Goal: Browse casually: Explore the website without a specific task or goal

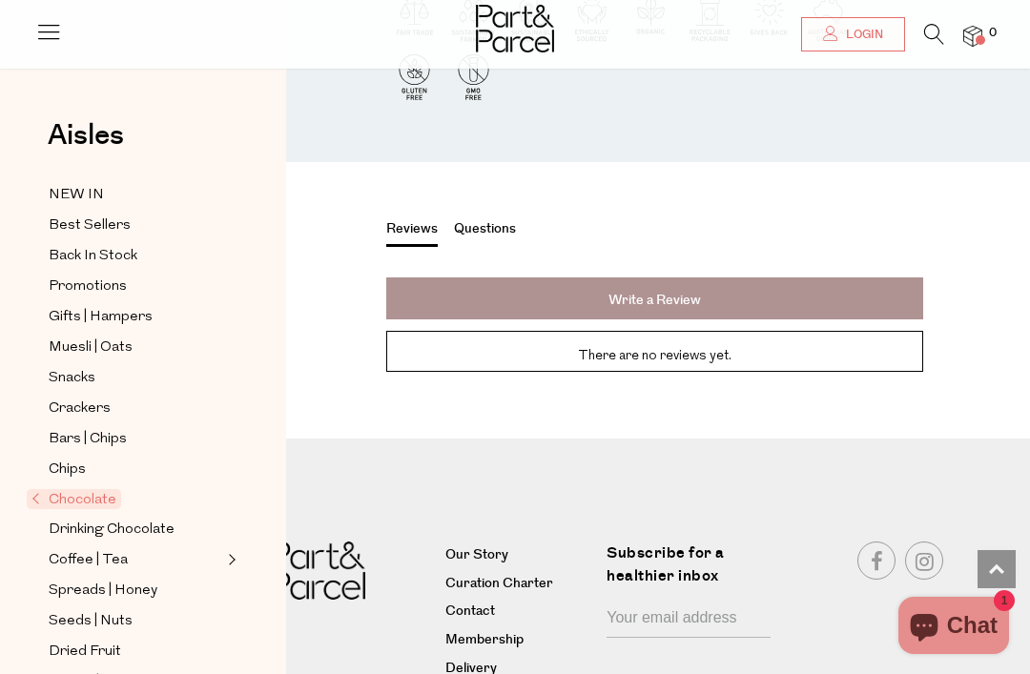
scroll to position [2349, 0]
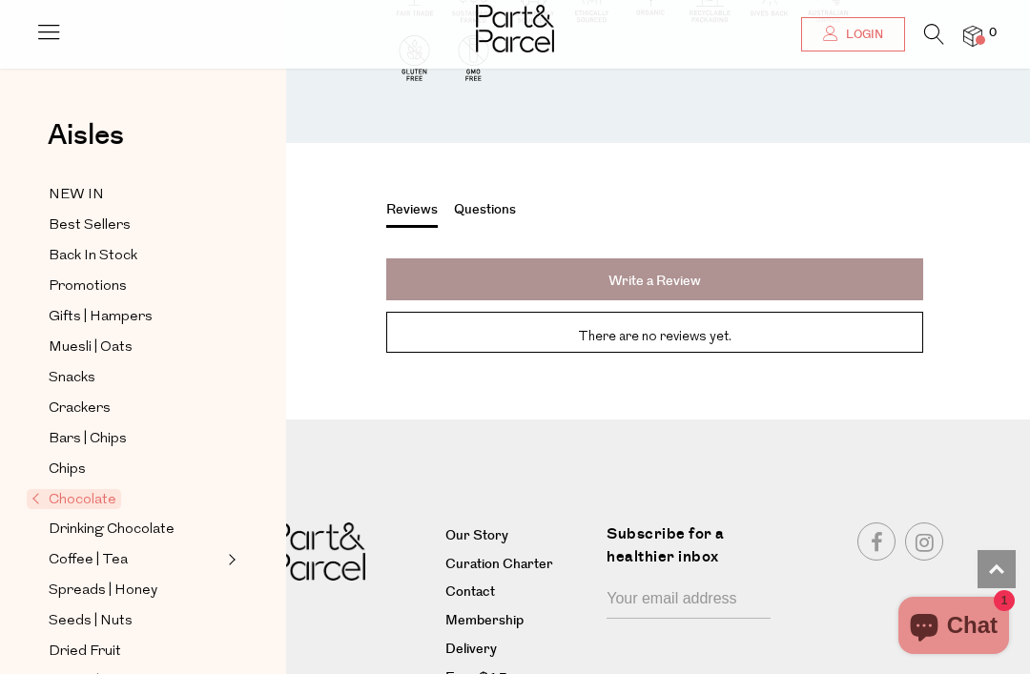
click at [476, 639] on link "Delivery" at bounding box center [518, 650] width 147 height 23
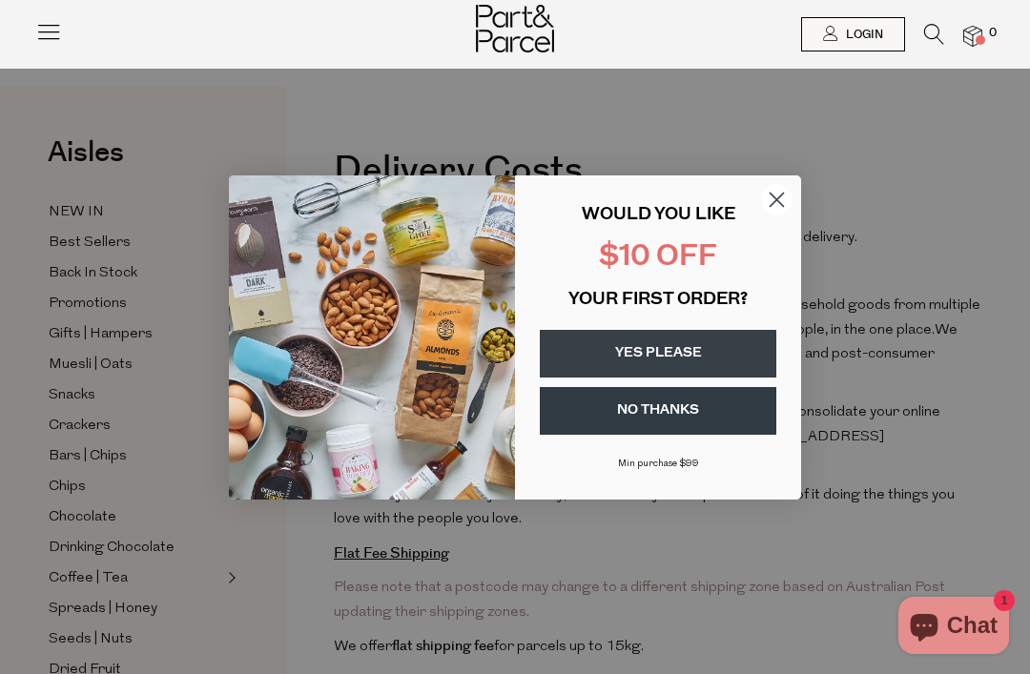
click at [770, 197] on circle "Close dialog" at bounding box center [776, 198] width 31 height 31
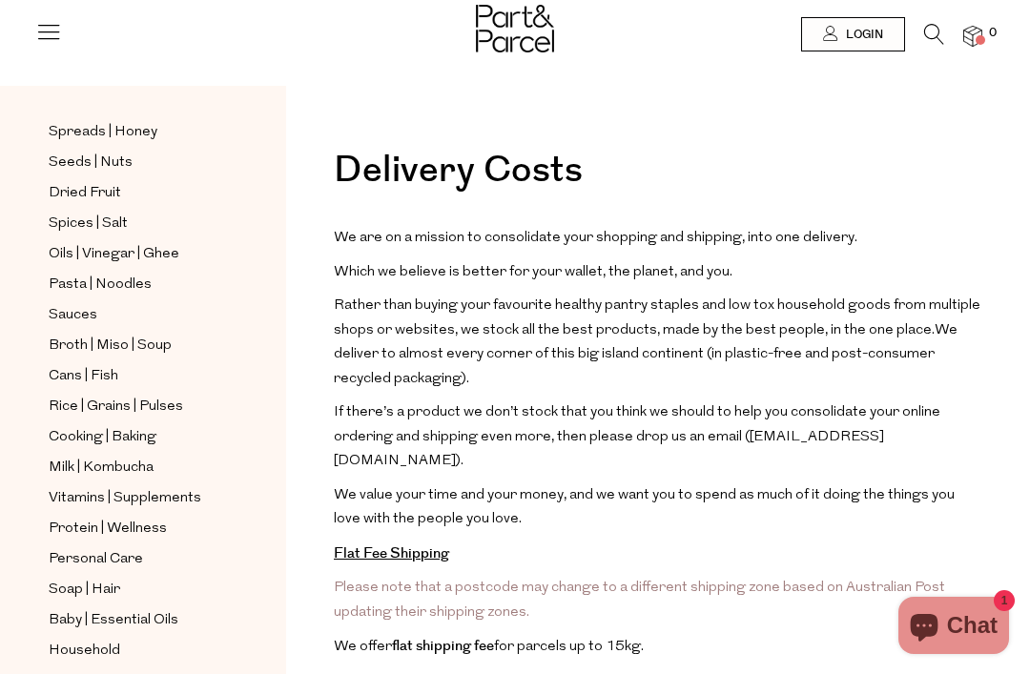
click at [46, 35] on icon at bounding box center [48, 31] width 27 height 27
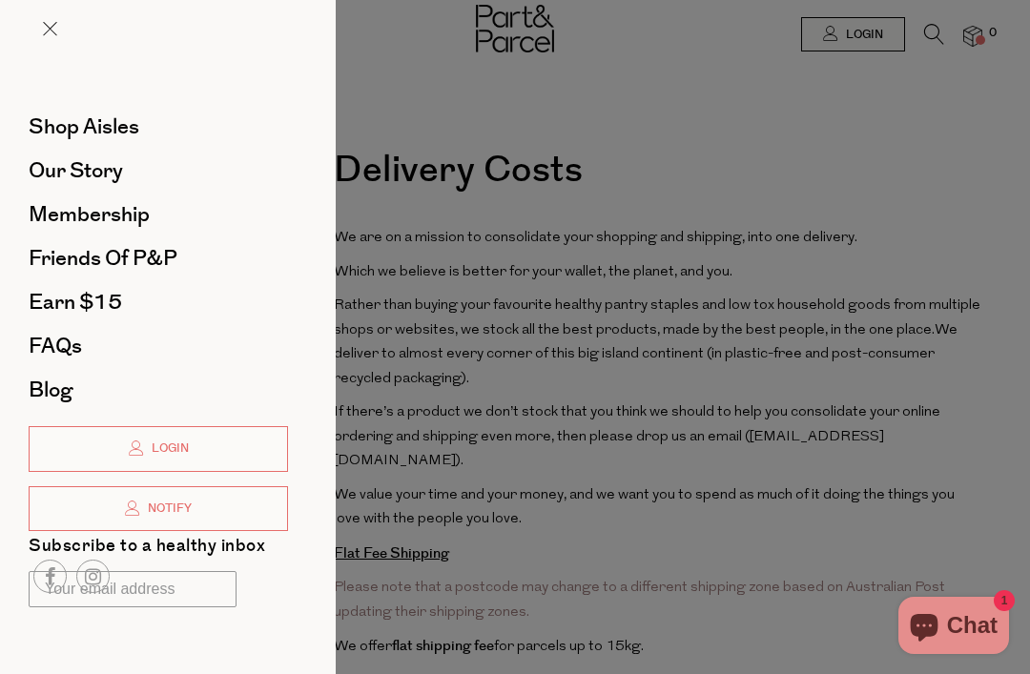
click at [66, 174] on span "Our Story" at bounding box center [76, 170] width 94 height 31
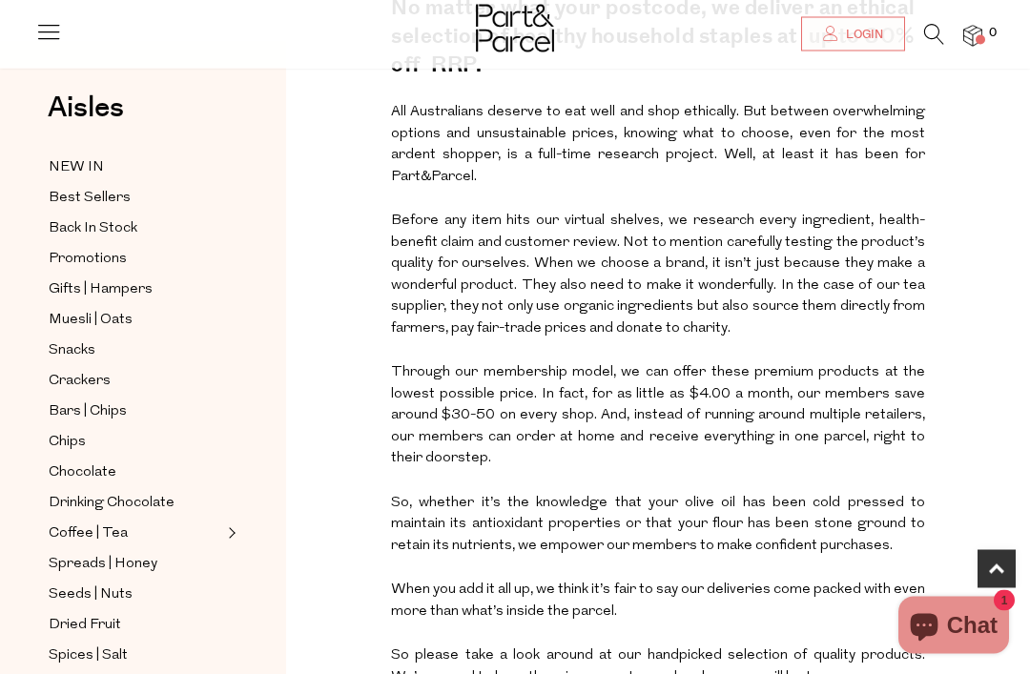
scroll to position [595, 0]
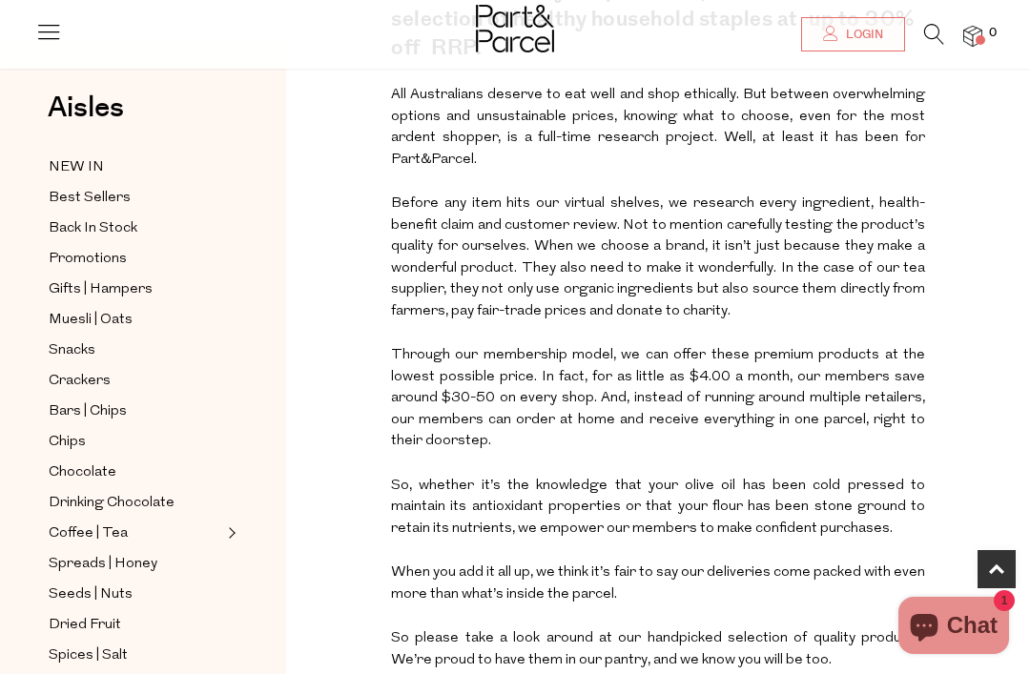
click at [77, 165] on span "NEW IN" at bounding box center [76, 167] width 55 height 23
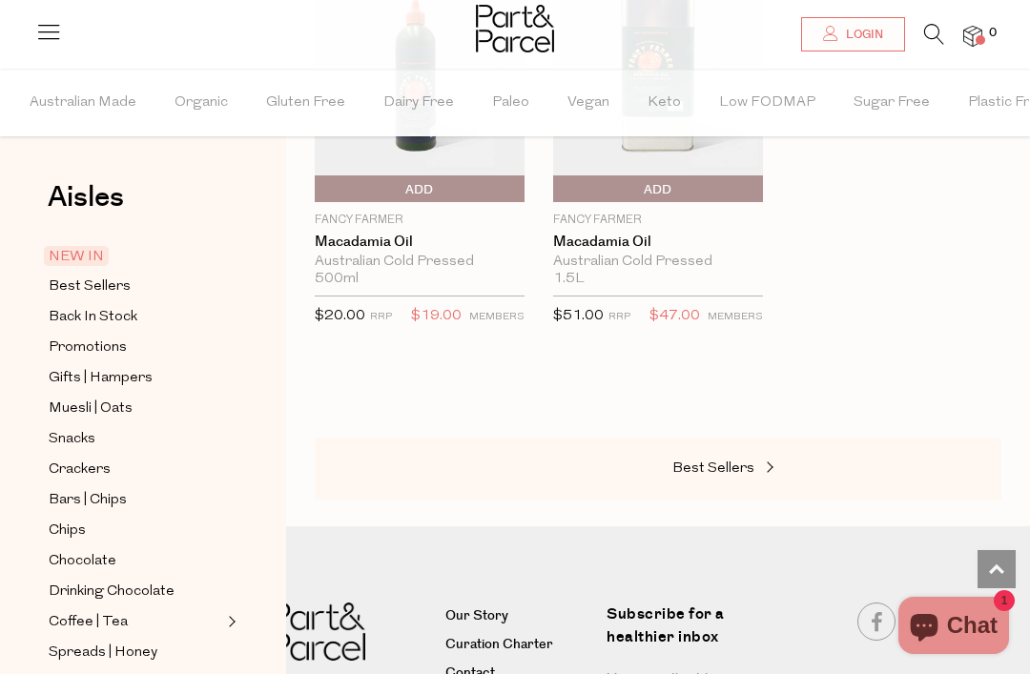
click at [76, 459] on span "Crackers" at bounding box center [80, 470] width 62 height 23
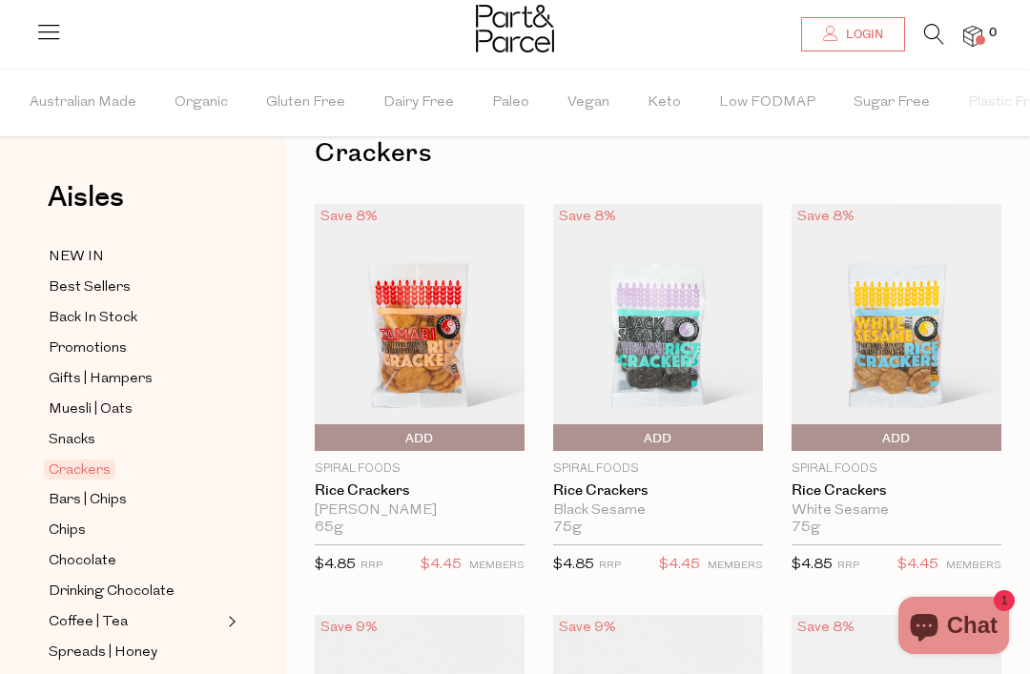
scroll to position [47, 0]
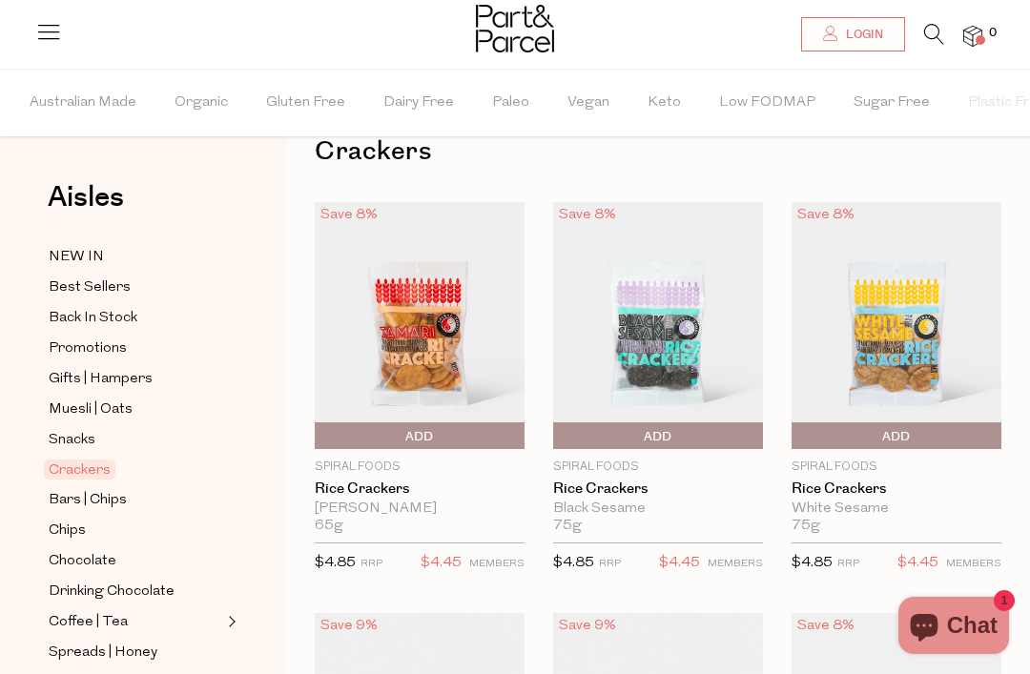
click at [74, 501] on span "Bars | Chips" at bounding box center [88, 500] width 78 height 23
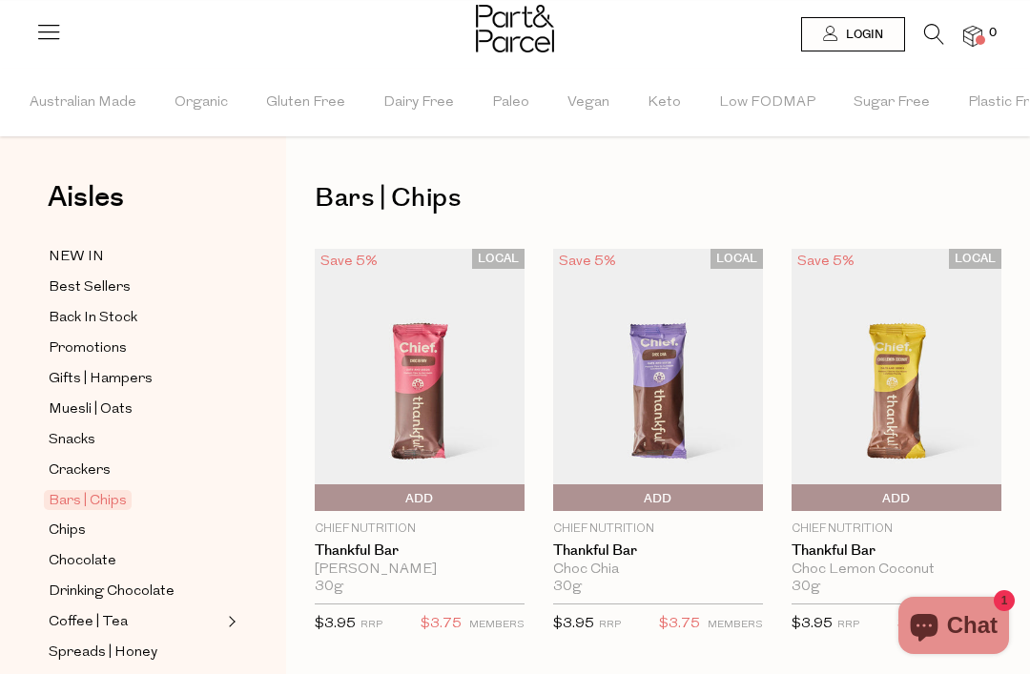
click at [72, 529] on span "Chips" at bounding box center [67, 531] width 37 height 23
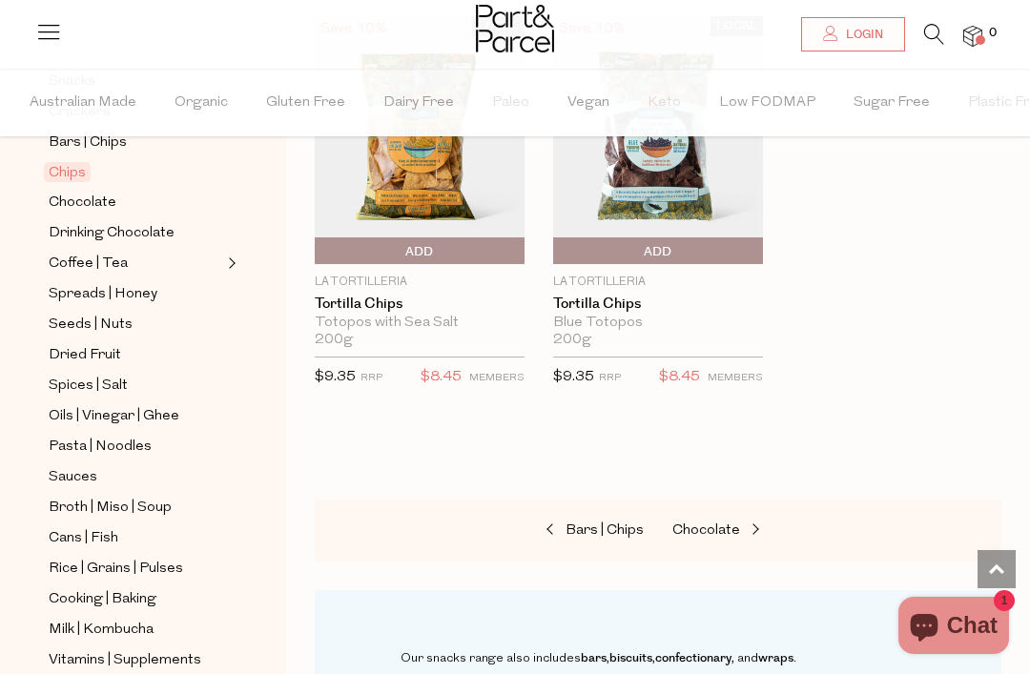
click at [78, 192] on span "Chocolate" at bounding box center [83, 203] width 68 height 23
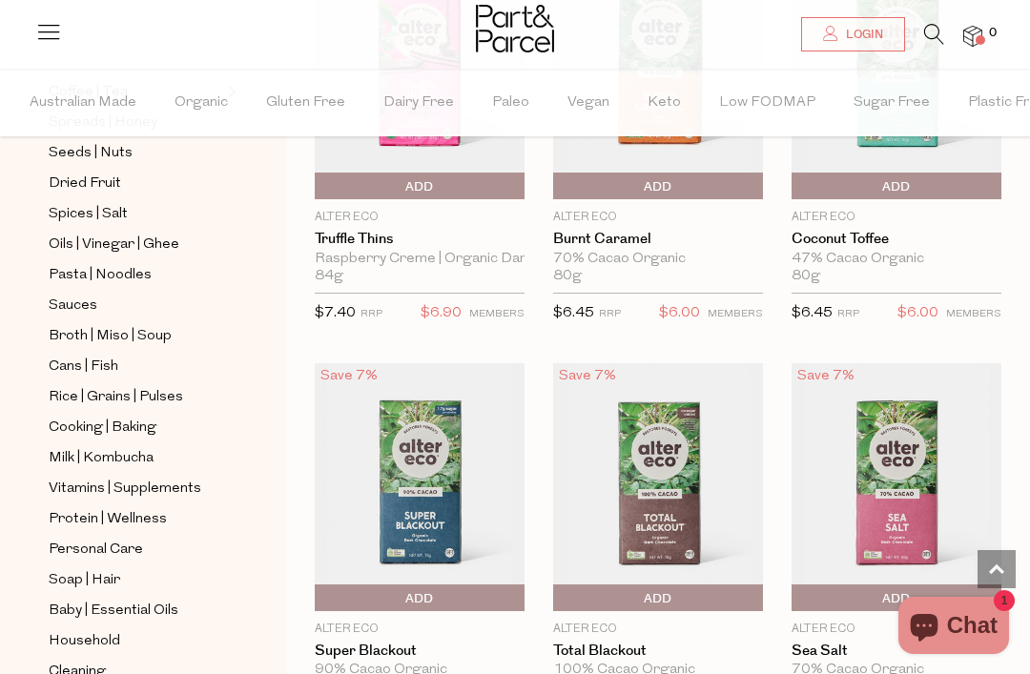
scroll to position [2483, 0]
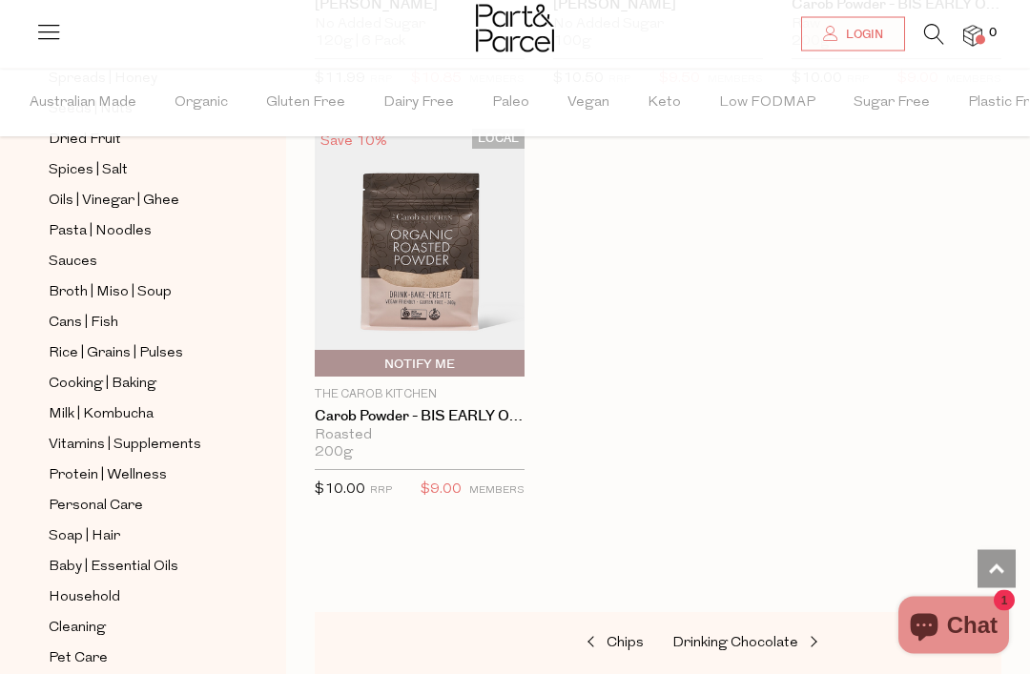
scroll to position [7998, 0]
click at [87, 312] on span "Cans | Fish" at bounding box center [84, 323] width 70 height 23
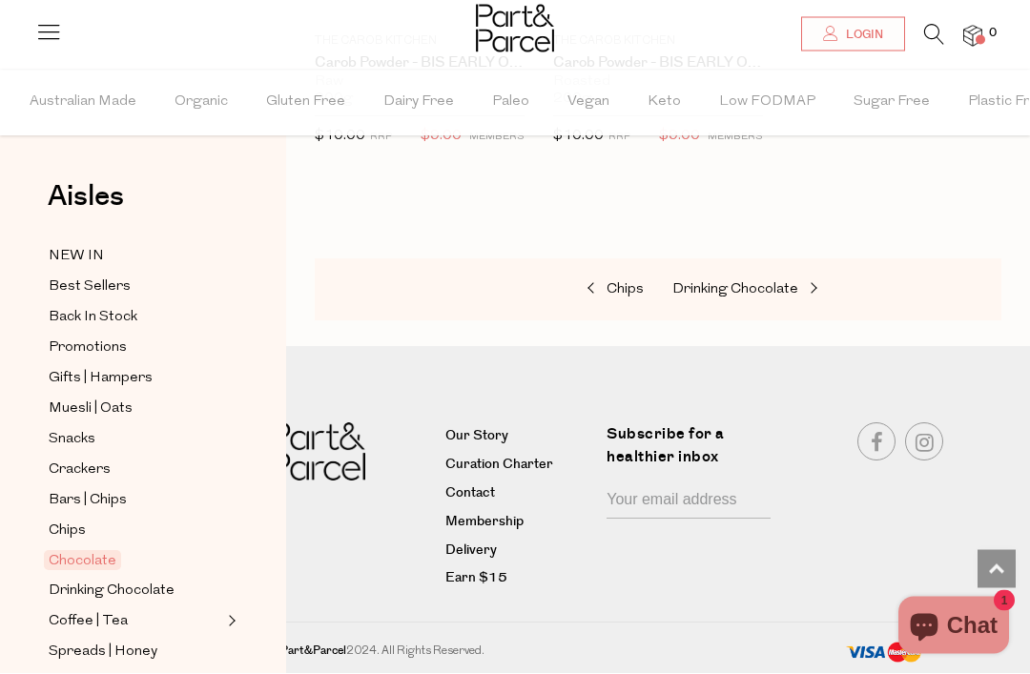
scroll to position [1292, 0]
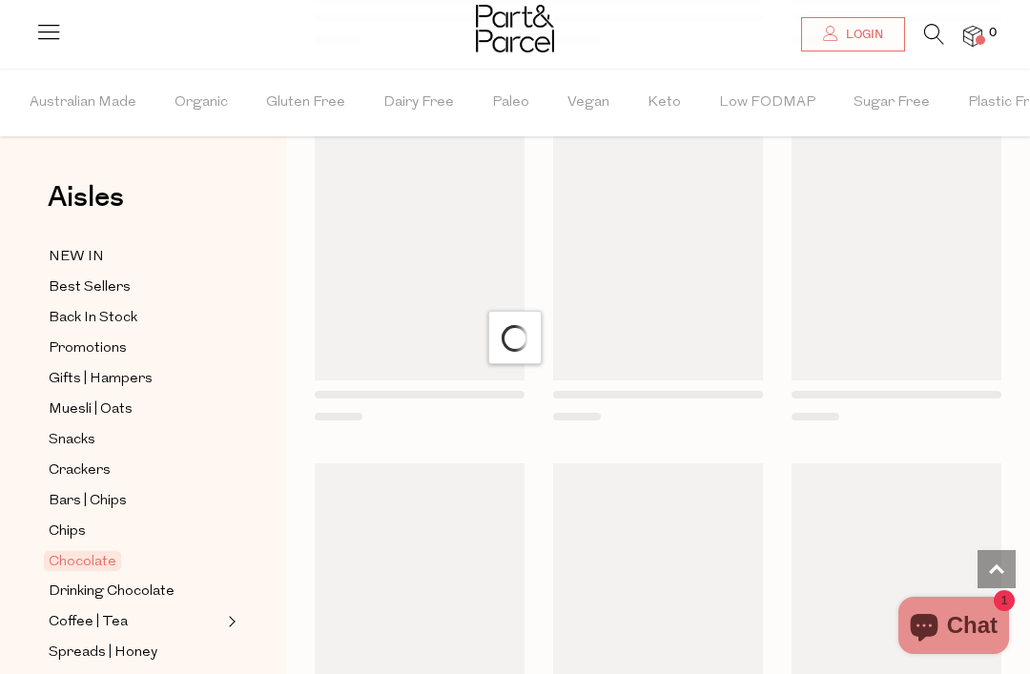
scroll to position [1944, 0]
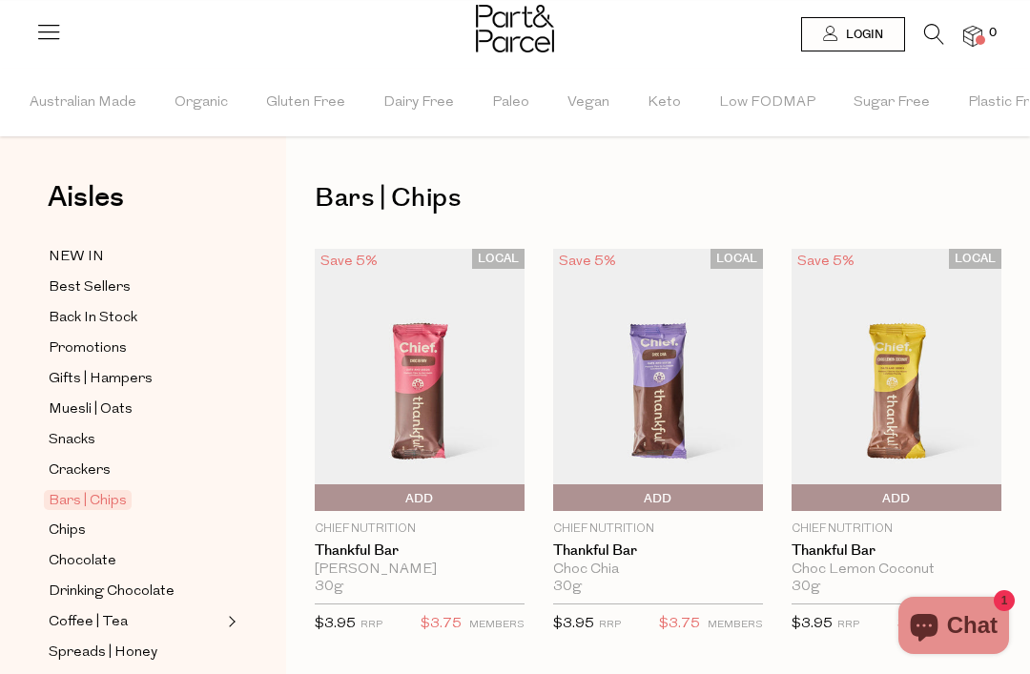
scroll to position [47, 0]
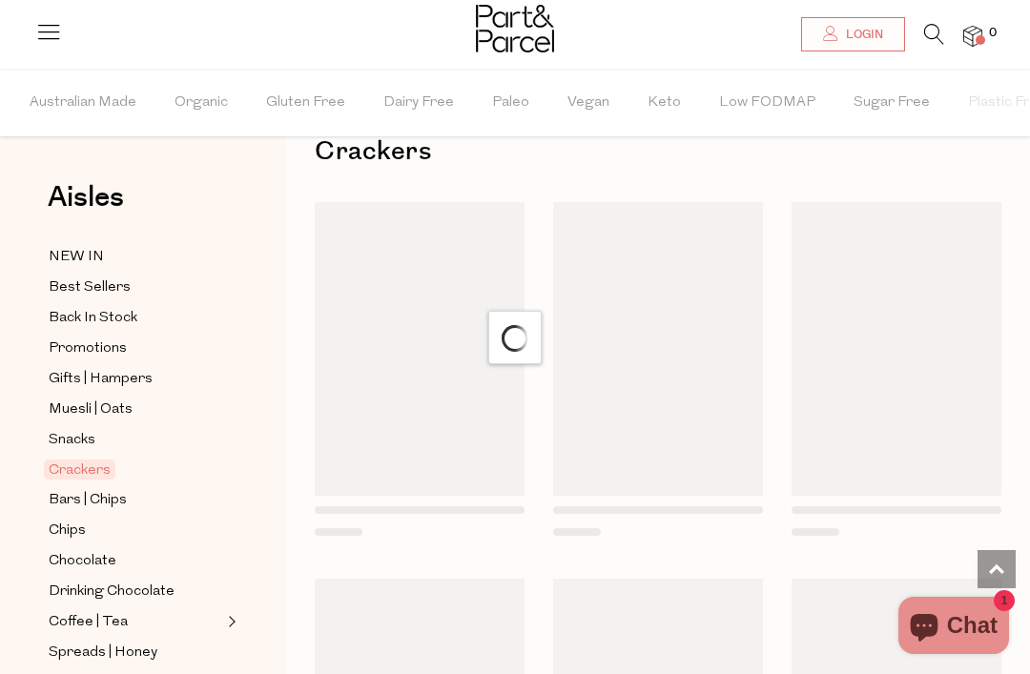
scroll to position [1944, 0]
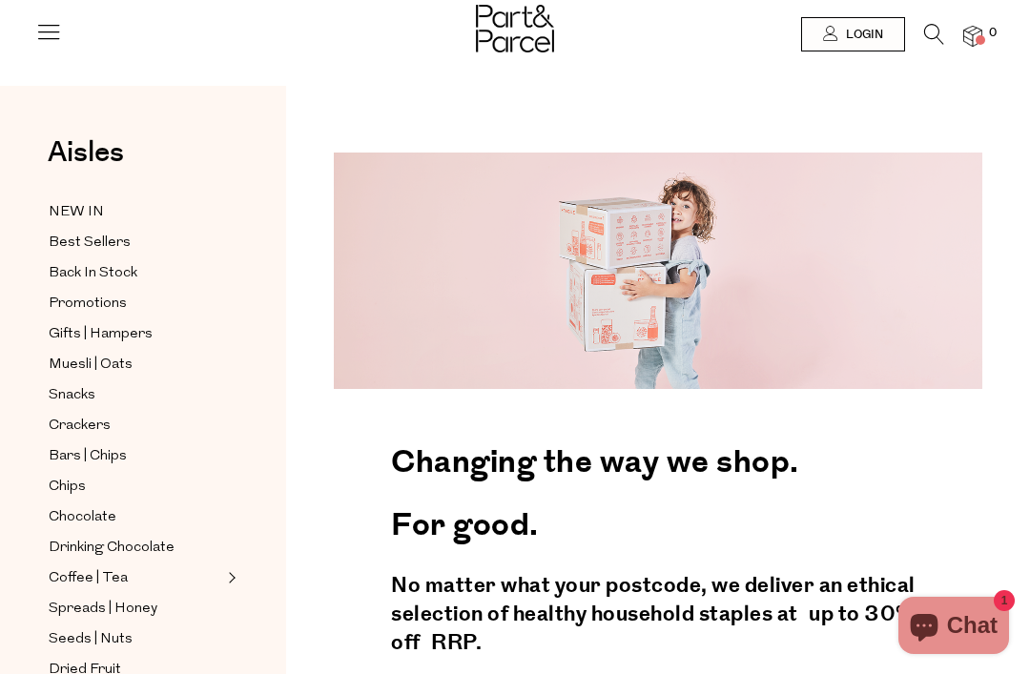
scroll to position [656, 0]
